Goal: Information Seeking & Learning: Learn about a topic

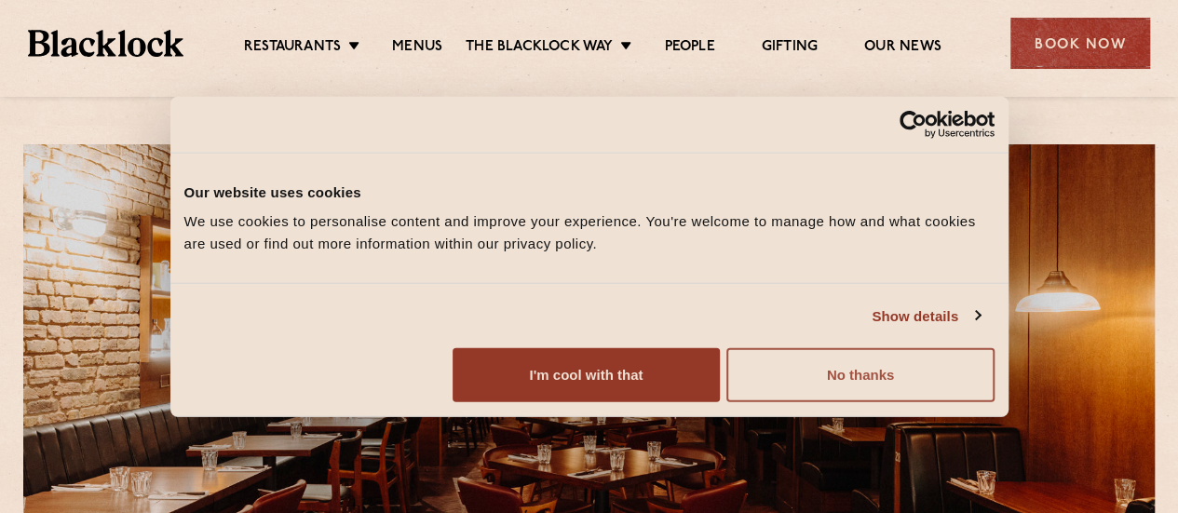
click at [993, 402] on button "No thanks" at bounding box center [859, 375] width 267 height 54
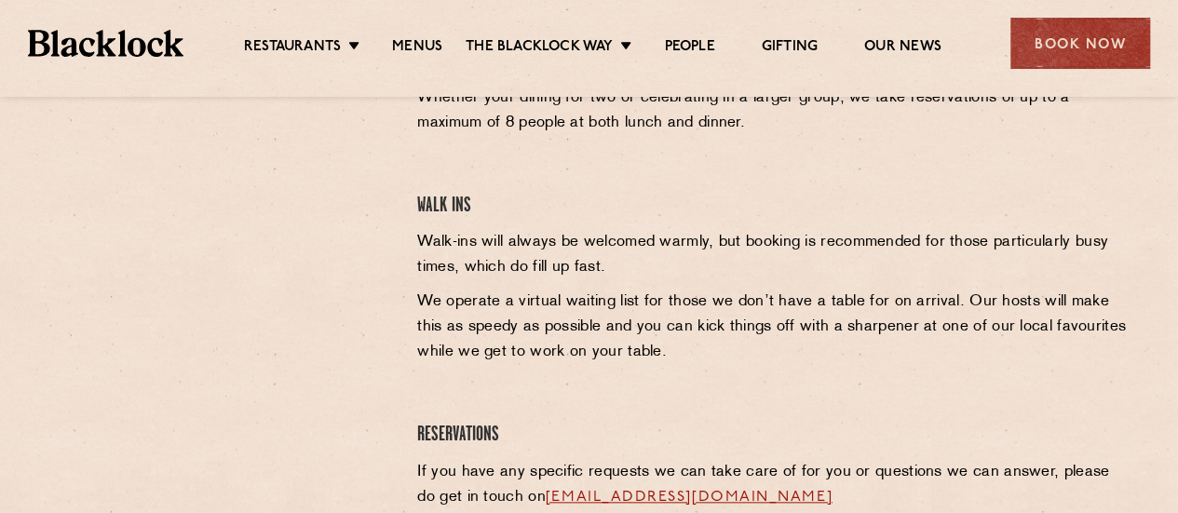
scroll to position [808, 0]
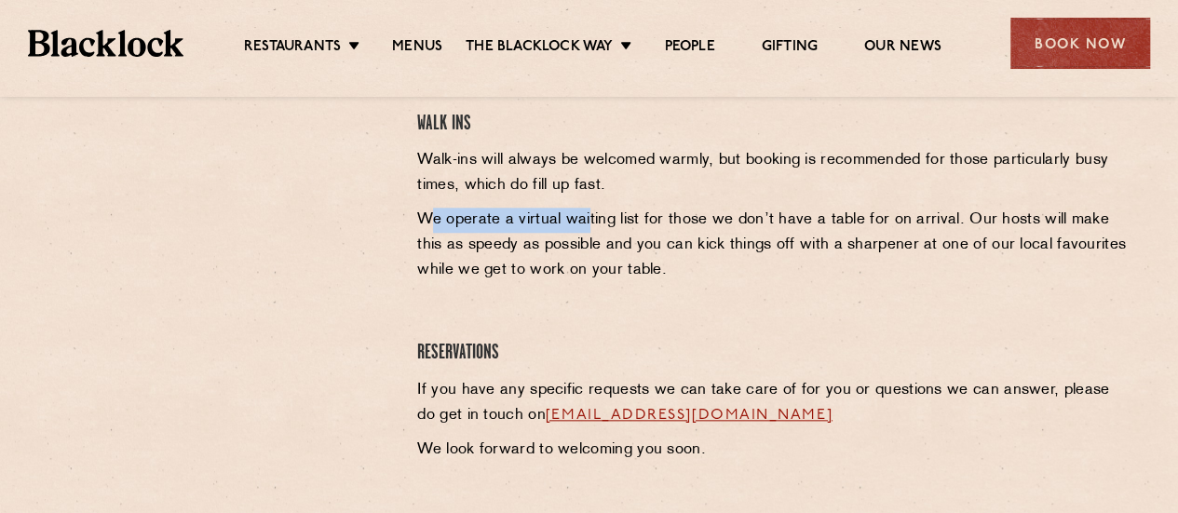
drag, startPoint x: 427, startPoint y: 223, endPoint x: 594, endPoint y: 225, distance: 166.7
click at [591, 225] on p "We operate a virtual waiting list for those we don’t have a table for on arriva…" at bounding box center [774, 245] width 714 height 75
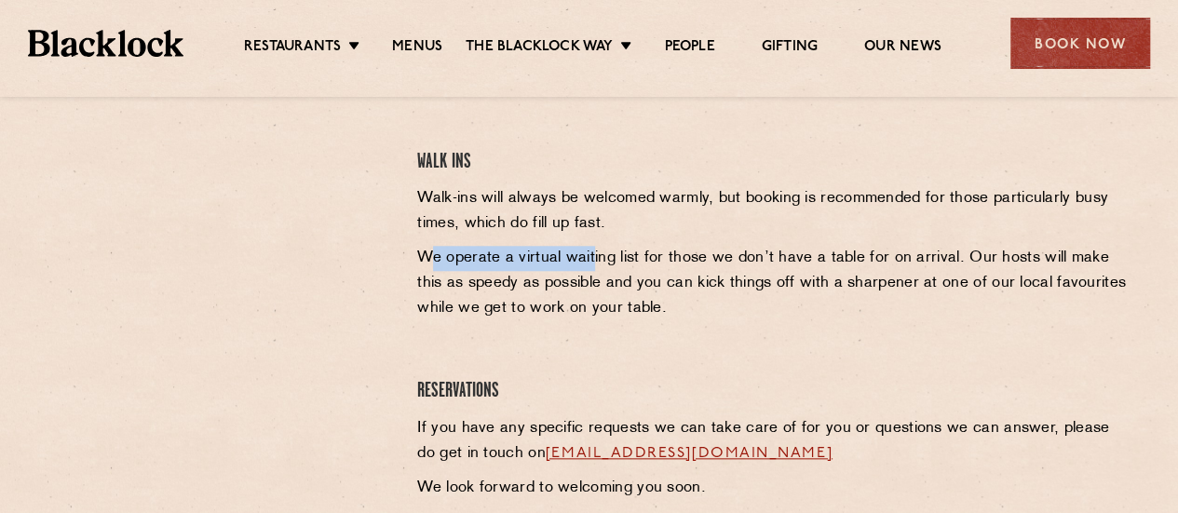
scroll to position [529, 0]
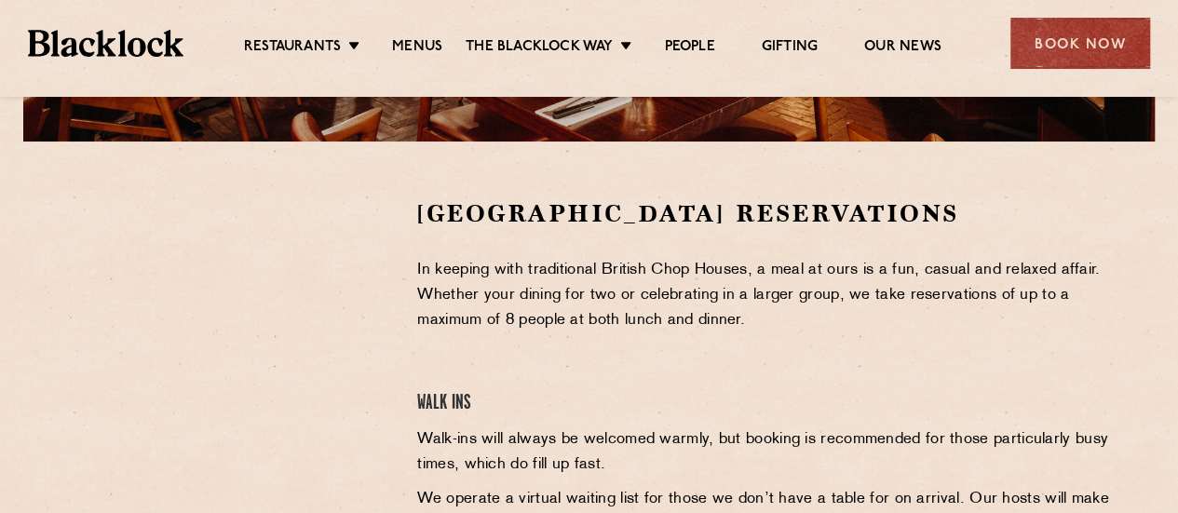
drag, startPoint x: 367, startPoint y: 34, endPoint x: 383, endPoint y: 36, distance: 15.9
click at [371, 34] on ul "Restaurants [GEOGRAPHIC_DATA] [GEOGRAPHIC_DATA] [GEOGRAPHIC_DATA] [GEOGRAPHIC_D…" at bounding box center [591, 44] width 817 height 30
click at [430, 51] on link "Menus" at bounding box center [417, 48] width 50 height 20
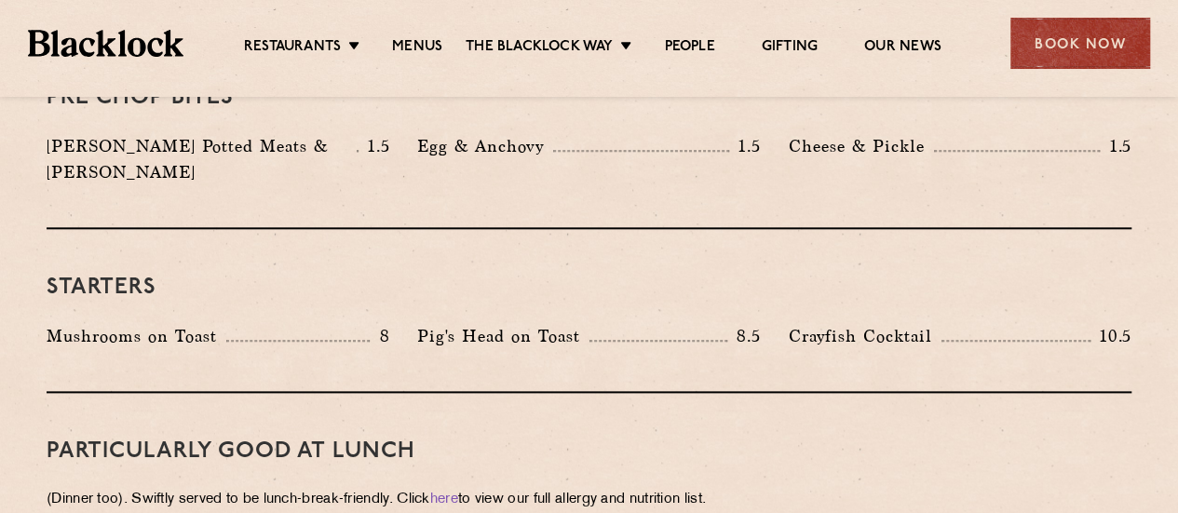
scroll to position [652, 0]
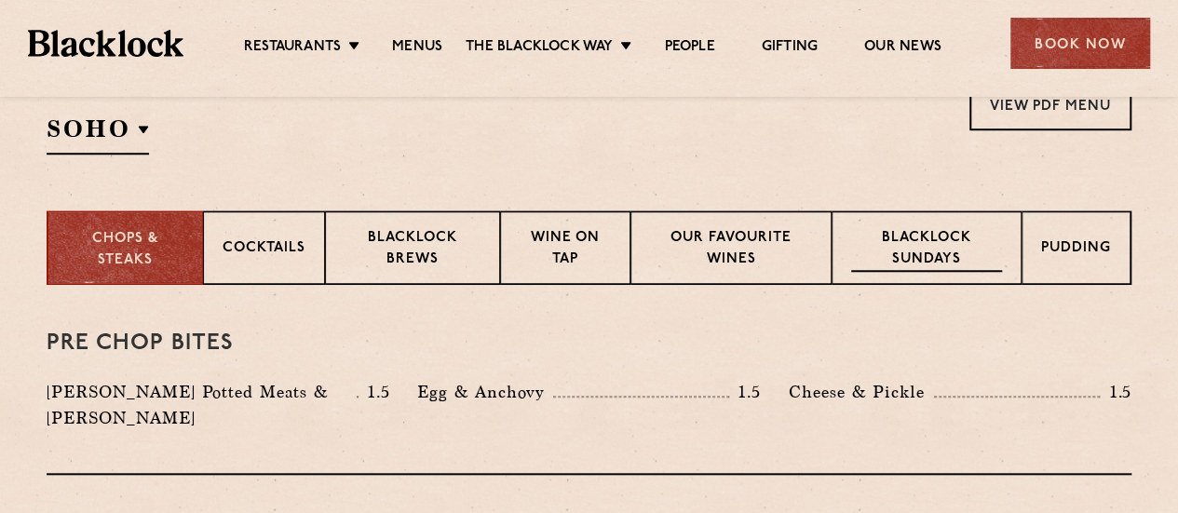
click at [920, 250] on p "Blacklock Sundays" at bounding box center [926, 250] width 151 height 44
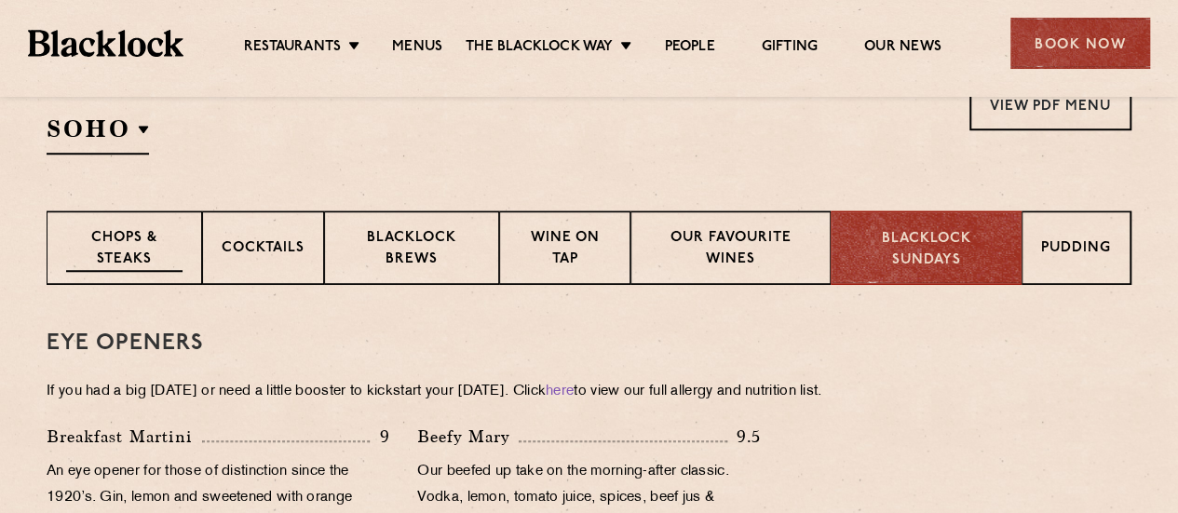
click at [165, 245] on p "Chops & Steaks" at bounding box center [124, 250] width 116 height 44
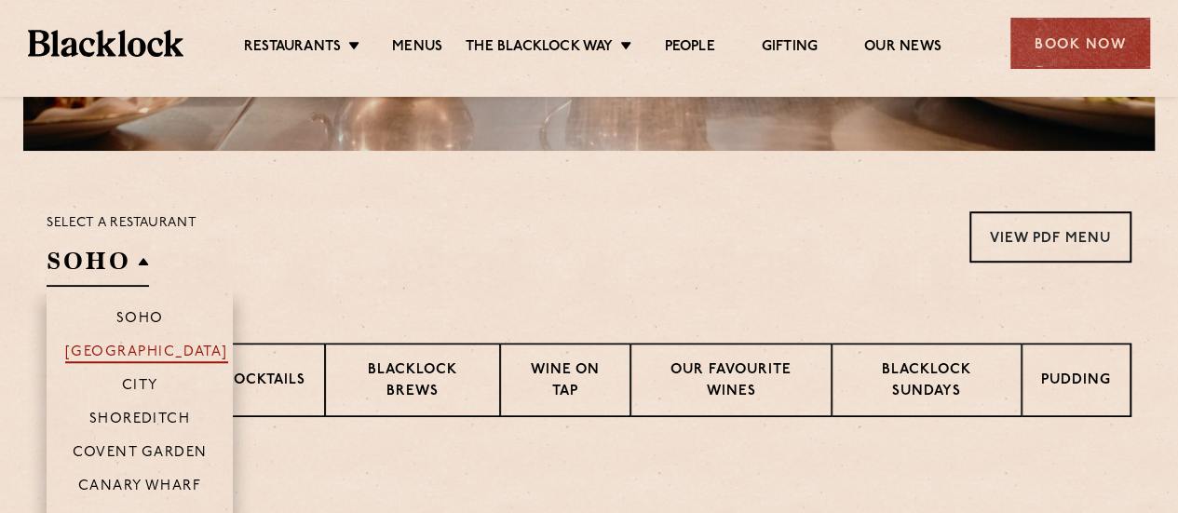
scroll to position [559, 0]
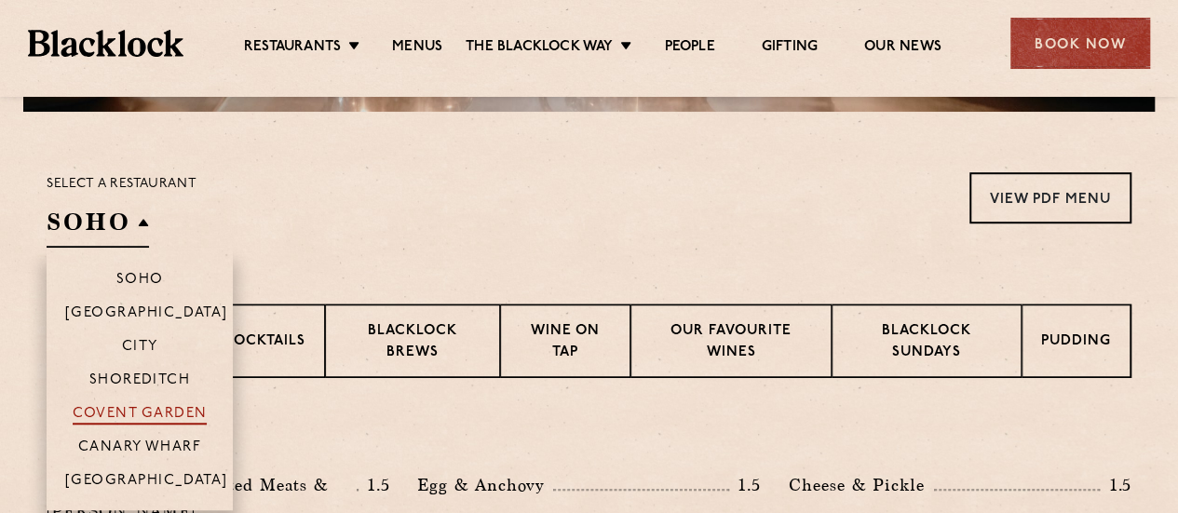
click at [182, 406] on p "Covent Garden" at bounding box center [140, 415] width 135 height 19
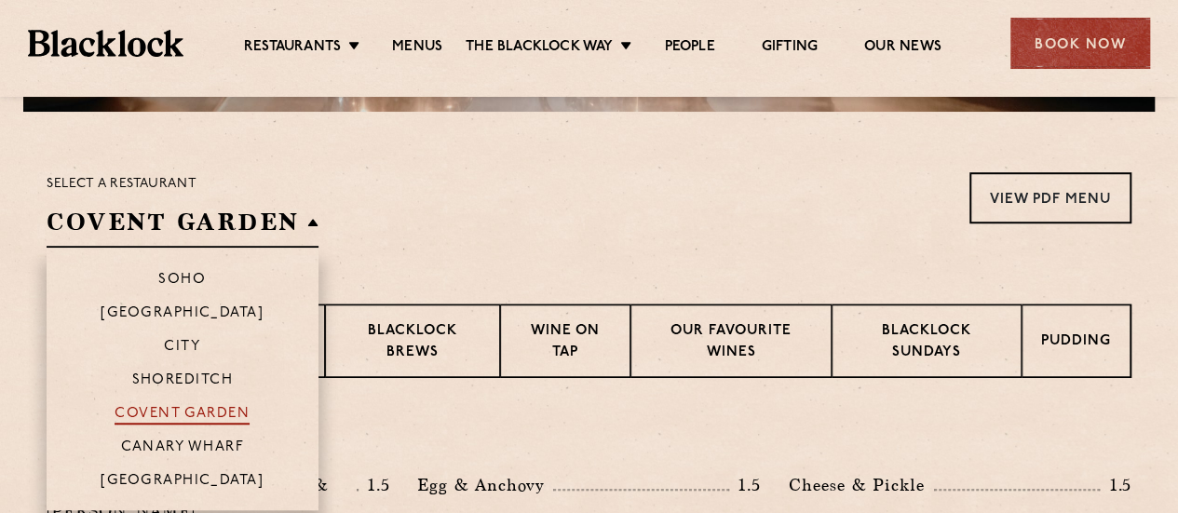
click at [182, 418] on p "Covent Garden" at bounding box center [182, 415] width 135 height 19
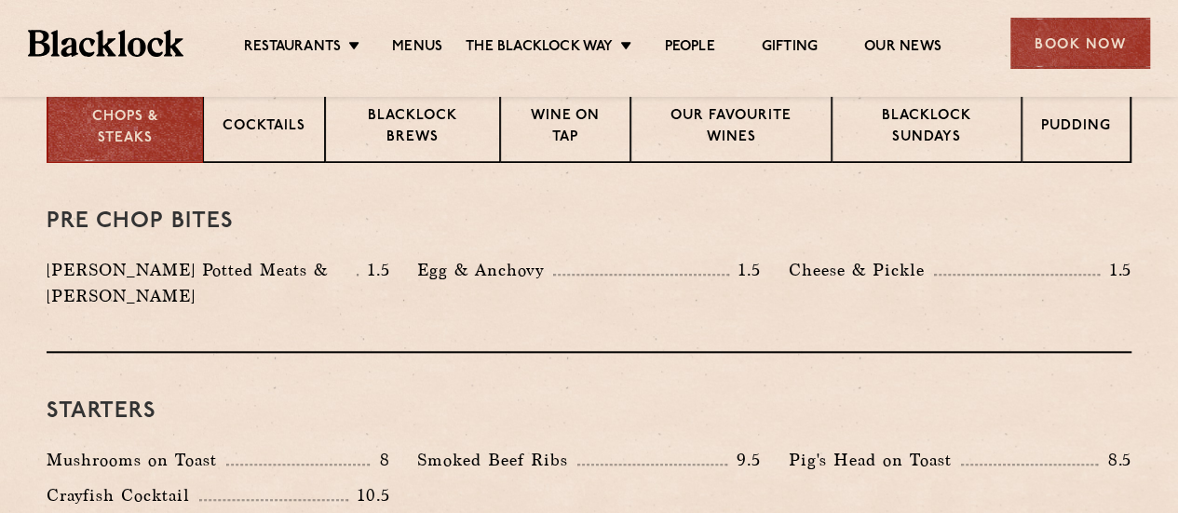
scroll to position [745, 0]
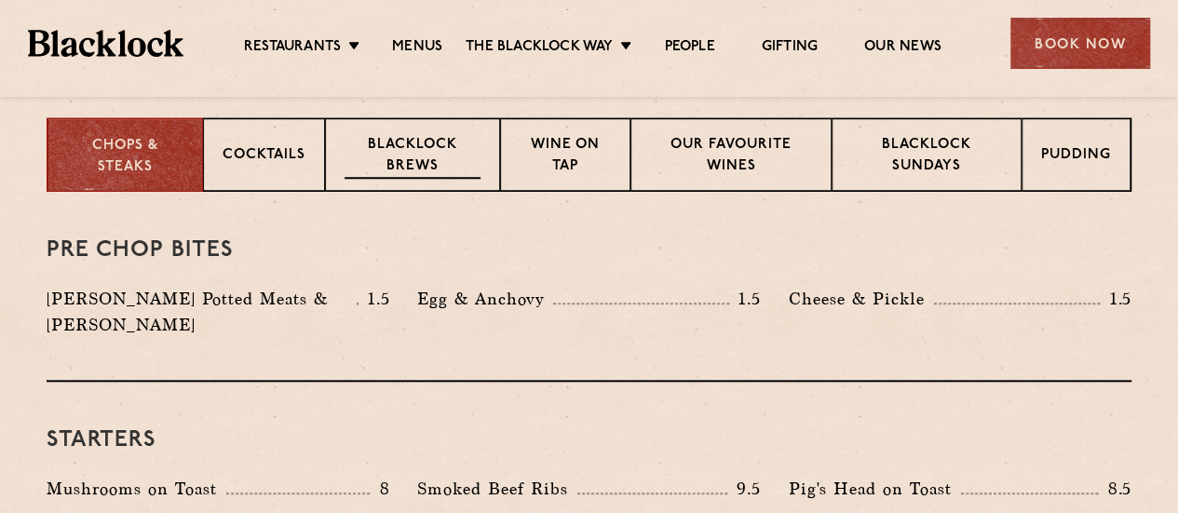
click at [435, 166] on p "Blacklock Brews" at bounding box center [412, 157] width 136 height 44
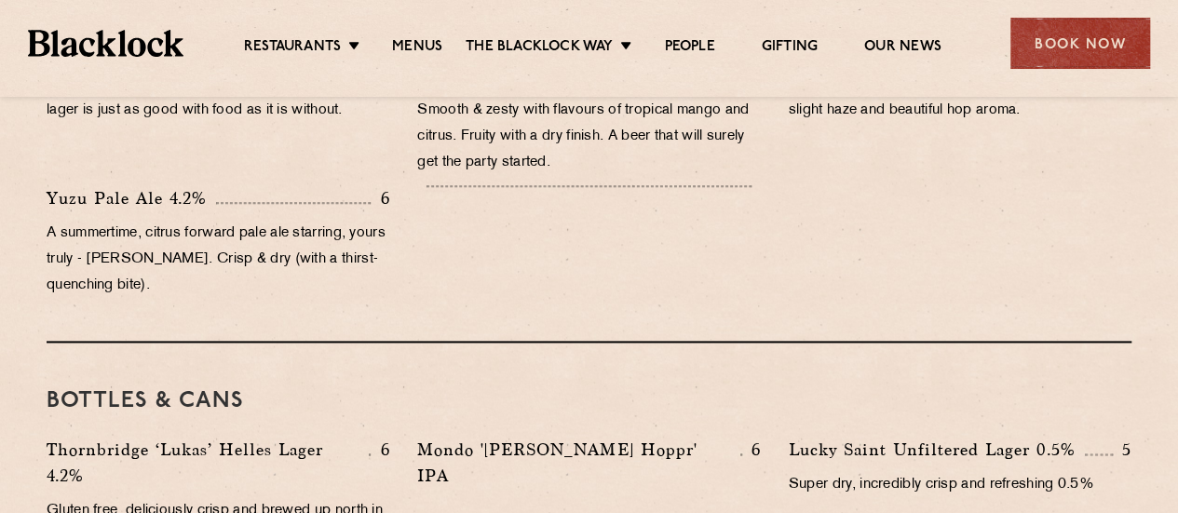
scroll to position [559, 0]
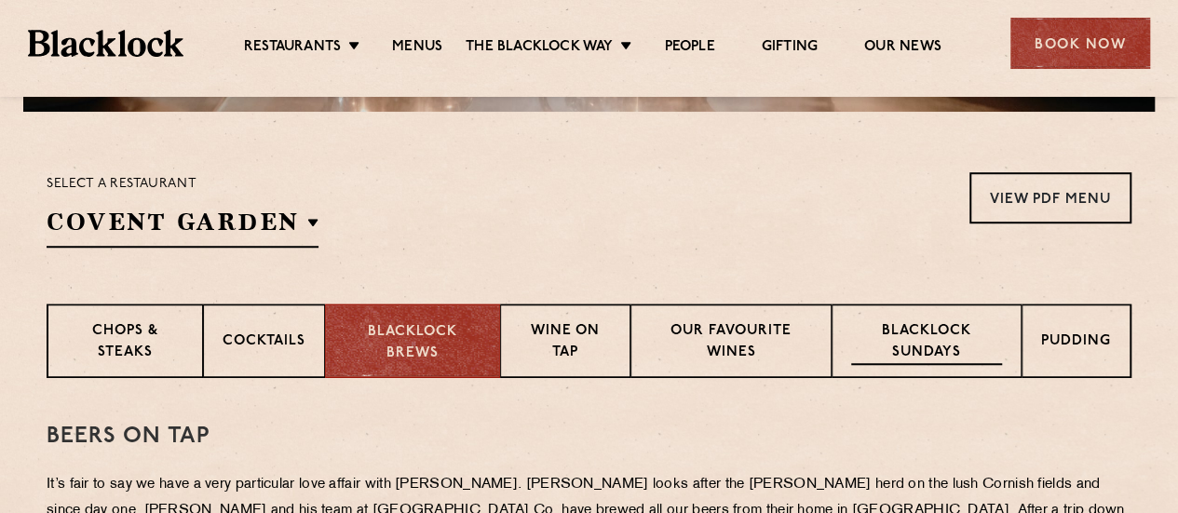
click at [904, 347] on p "Blacklock Sundays" at bounding box center [926, 343] width 151 height 44
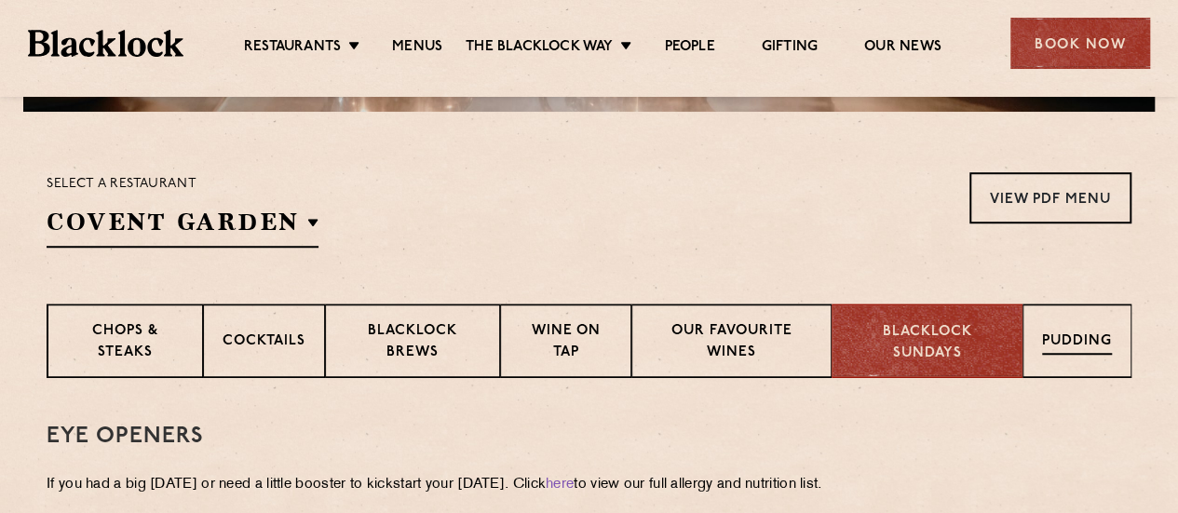
click at [1092, 350] on p "Pudding" at bounding box center [1077, 342] width 70 height 23
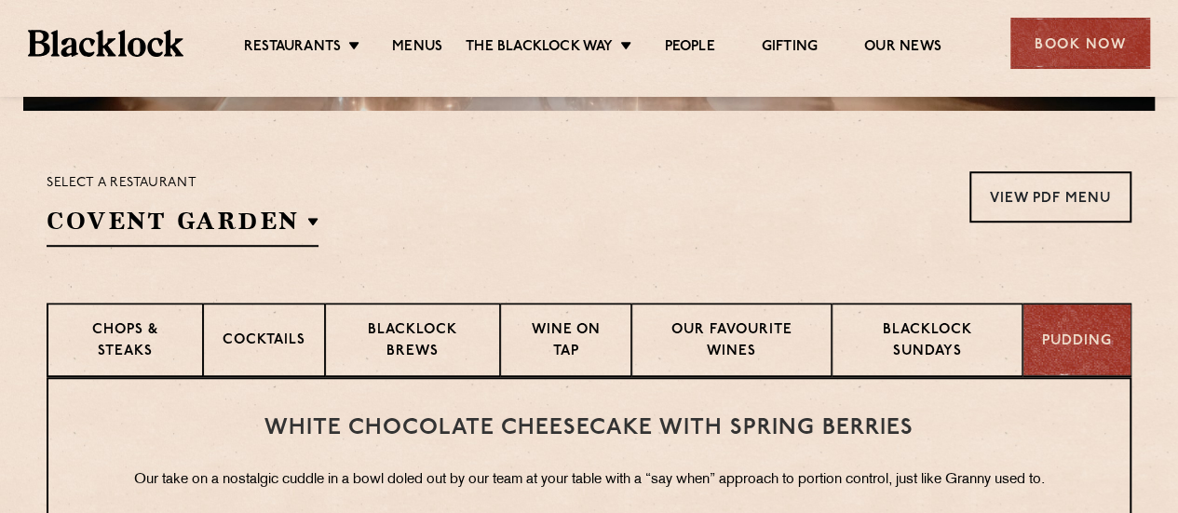
scroll to position [557, 0]
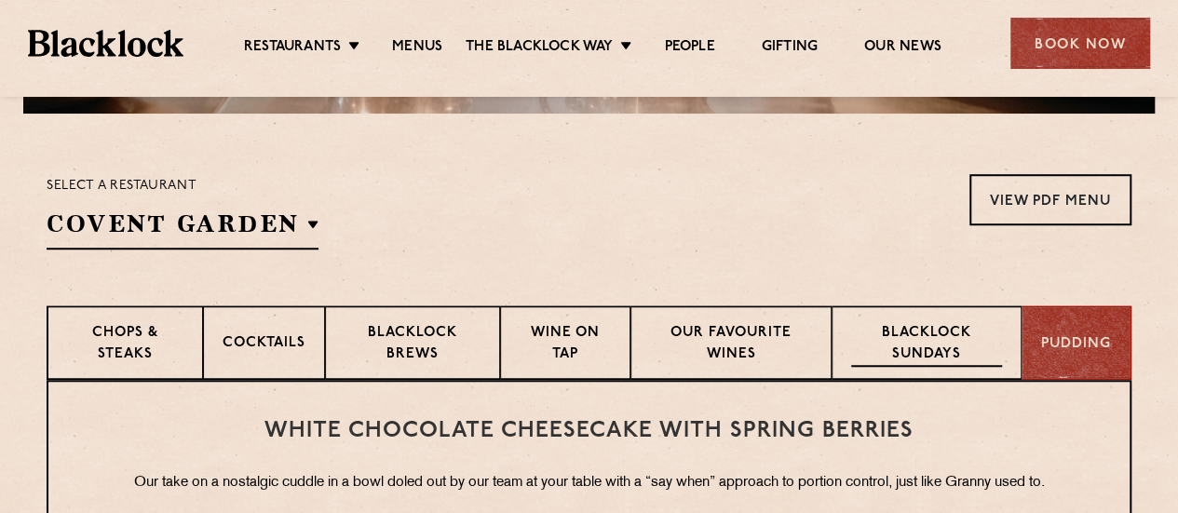
click at [960, 349] on p "Blacklock Sundays" at bounding box center [926, 345] width 151 height 44
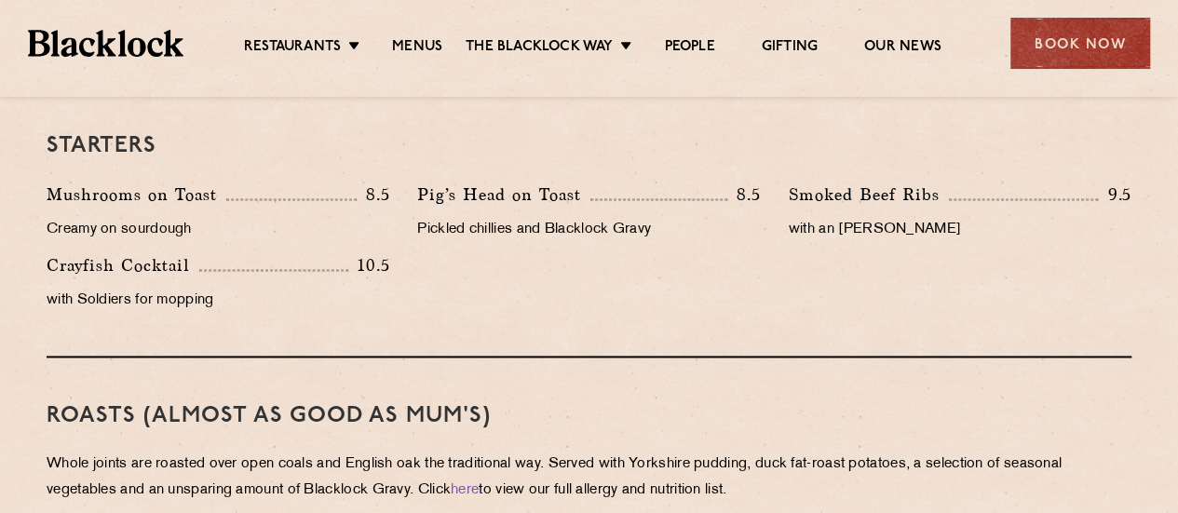
scroll to position [1115, 0]
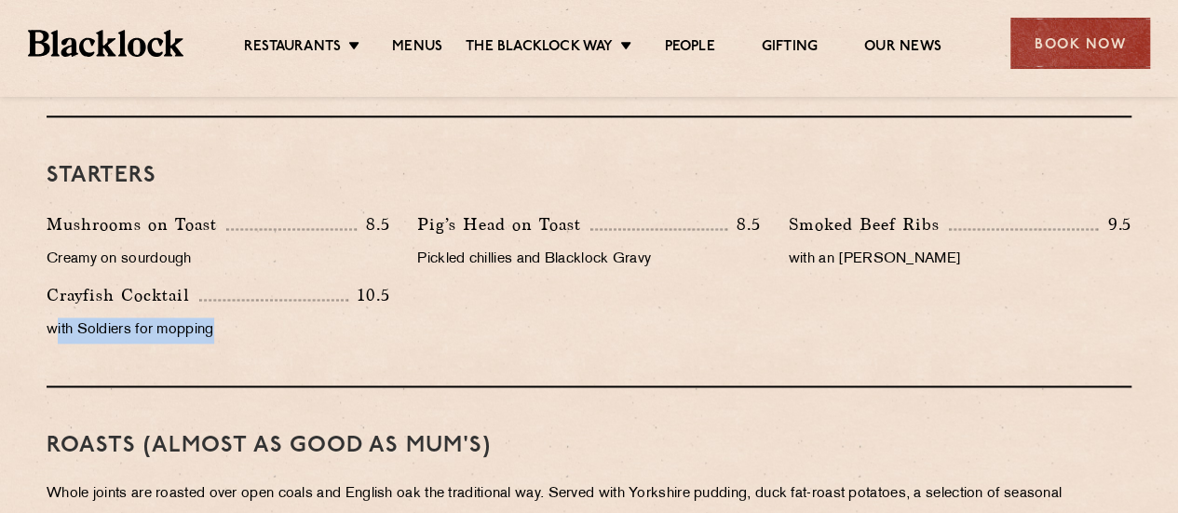
drag, startPoint x: 54, startPoint y: 322, endPoint x: 226, endPoint y: 317, distance: 172.3
click at [226, 317] on p "with Soldiers for mopping" at bounding box center [218, 330] width 343 height 26
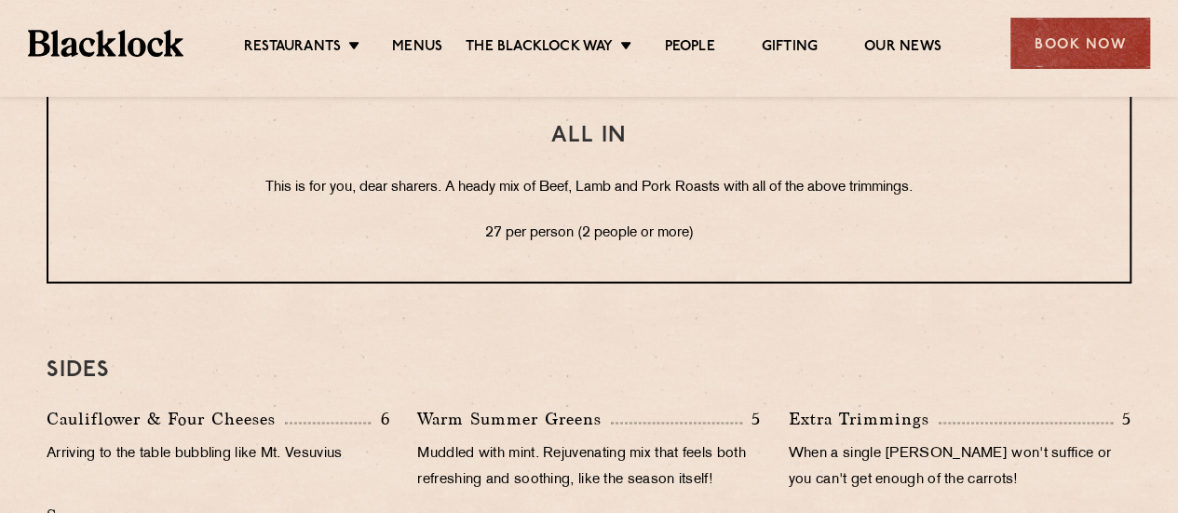
scroll to position [1581, 0]
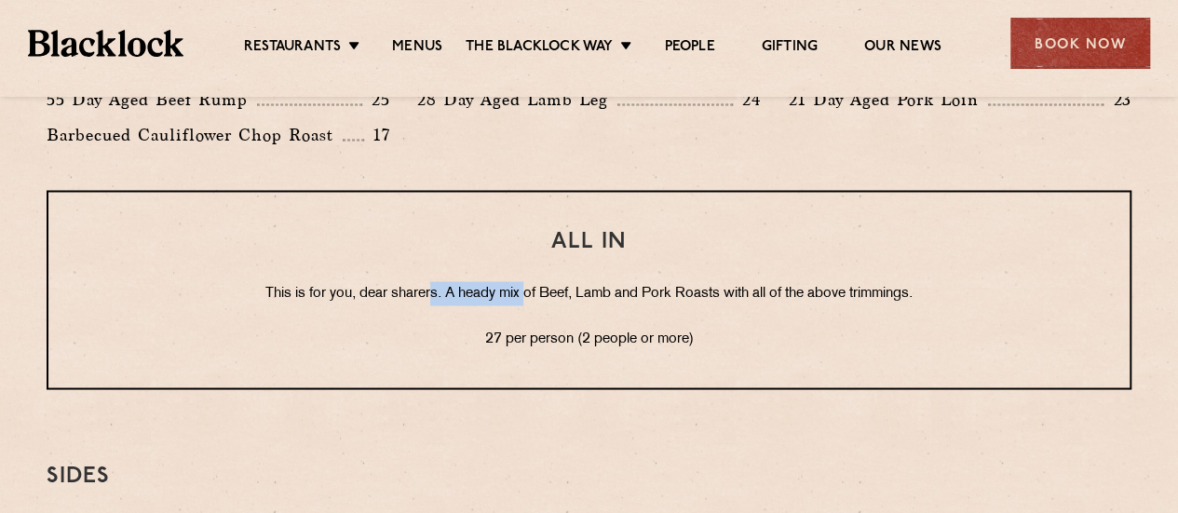
drag, startPoint x: 481, startPoint y: 290, endPoint x: 567, endPoint y: 299, distance: 86.1
click at [564, 297] on p "This is for you, dear sharers. A heady mix of Beef, Lamb and Pork Roasts with a…" at bounding box center [589, 293] width 1006 height 24
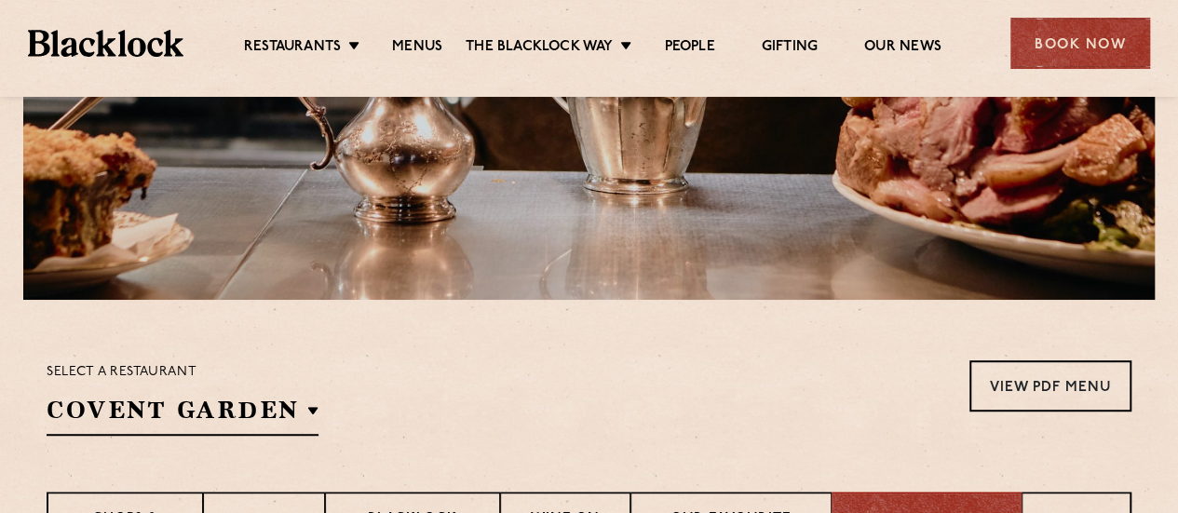
scroll to position [557, 0]
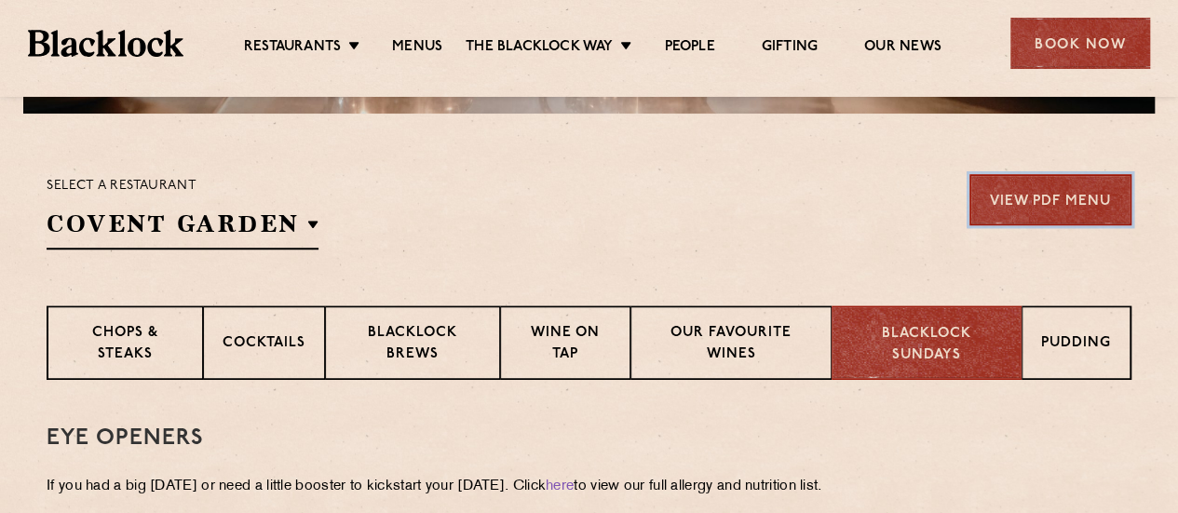
click at [1050, 193] on link "View PDF Menu" at bounding box center [1050, 199] width 162 height 51
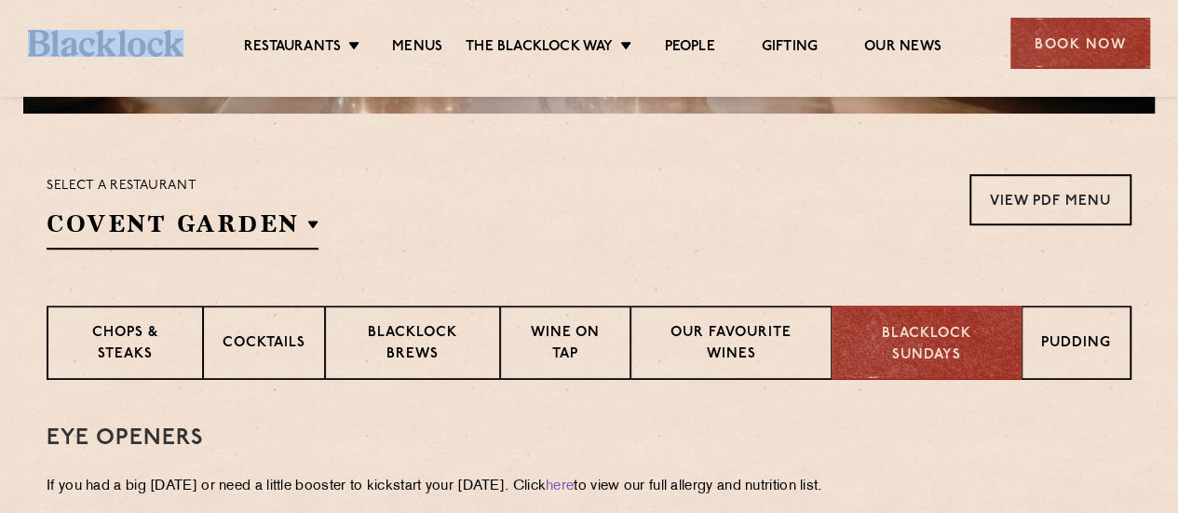
drag, startPoint x: 26, startPoint y: 38, endPoint x: 183, endPoint y: 40, distance: 157.3
click at [183, 40] on div "Restaurants Soho City Shoreditch Covent Garden Canary Wharf Manchester Birmingh…" at bounding box center [589, 41] width 1178 height 83
copy noscript
